Goal: Task Accomplishment & Management: Complete application form

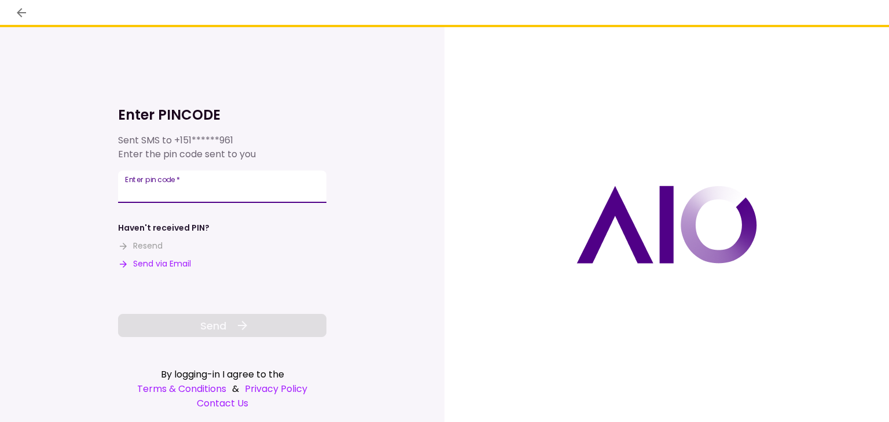
click at [170, 190] on input "Enter pin code   *" at bounding box center [222, 187] width 208 height 32
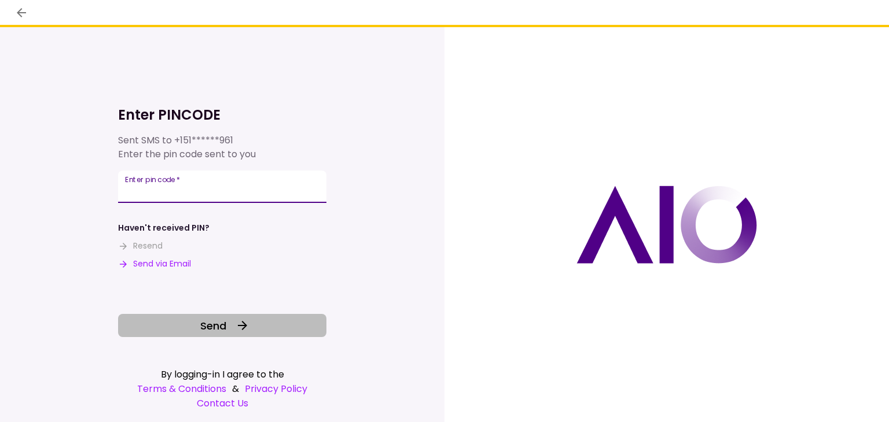
type input "******"
click at [171, 328] on button "Send" at bounding box center [222, 325] width 208 height 23
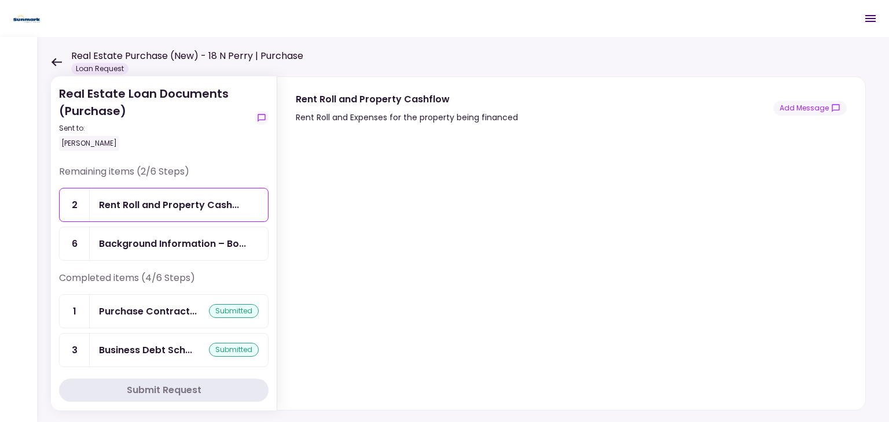
click at [58, 61] on icon at bounding box center [56, 62] width 11 height 9
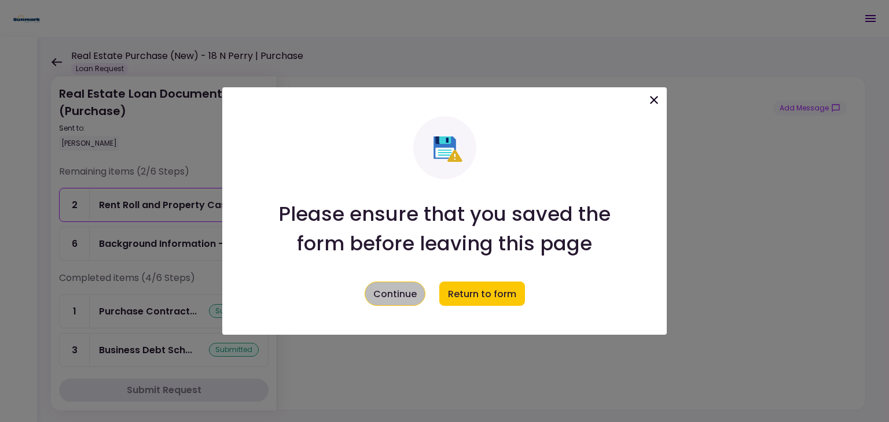
click at [404, 294] on button "Continue" at bounding box center [394, 294] width 61 height 24
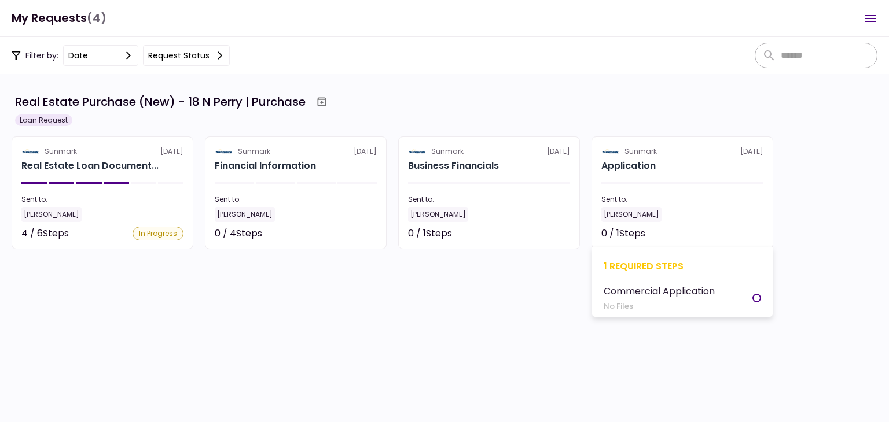
click at [647, 195] on div "Sent to:" at bounding box center [682, 199] width 162 height 10
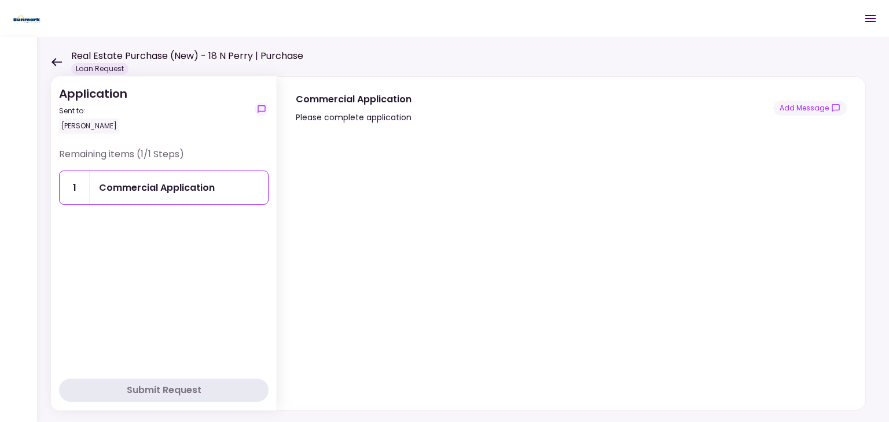
click at [842, 301] on section at bounding box center [571, 267] width 551 height 277
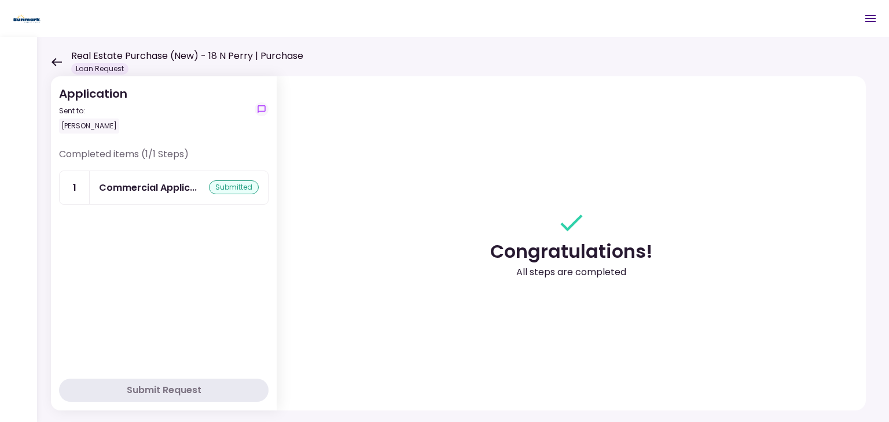
click at [51, 61] on icon at bounding box center [56, 62] width 11 height 9
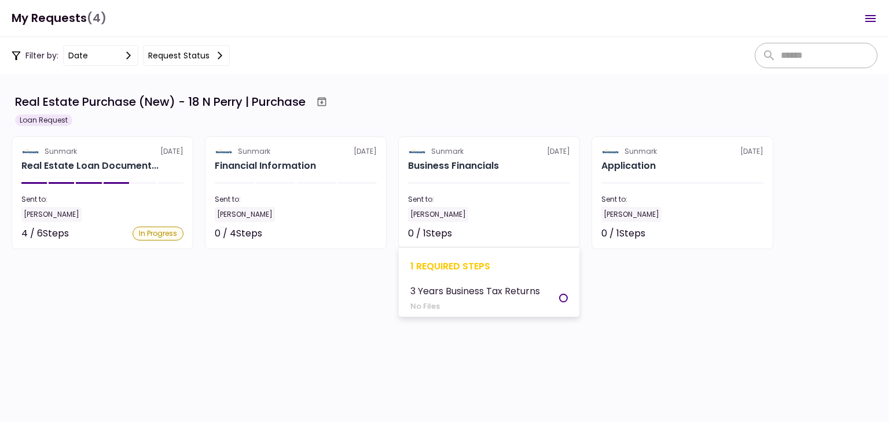
click at [485, 200] on div "Sent to:" at bounding box center [489, 199] width 162 height 10
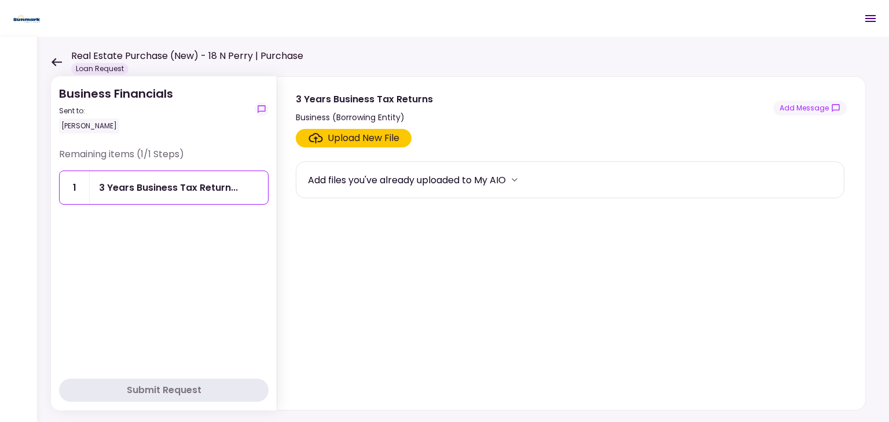
click at [393, 142] on div "Upload New File" at bounding box center [363, 138] width 72 height 14
click at [0, 0] on input "Upload New File" at bounding box center [0, 0] width 0 height 0
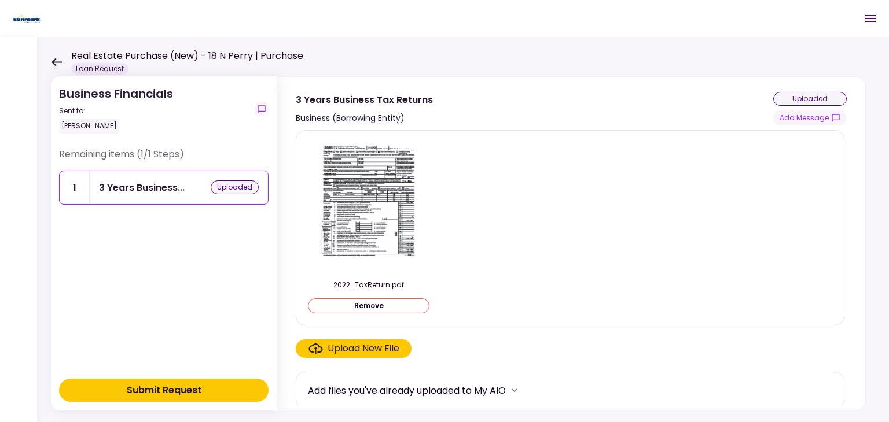
click at [370, 343] on div "Upload New File" at bounding box center [363, 349] width 72 height 14
click at [0, 0] on input "Upload New File" at bounding box center [0, 0] width 0 height 0
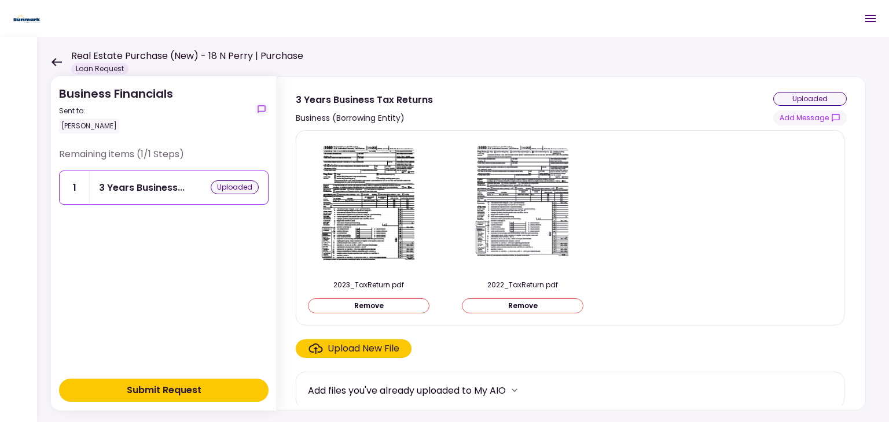
click at [363, 351] on div "Upload New File" at bounding box center [363, 349] width 72 height 14
click at [0, 0] on input "Upload New File" at bounding box center [0, 0] width 0 height 0
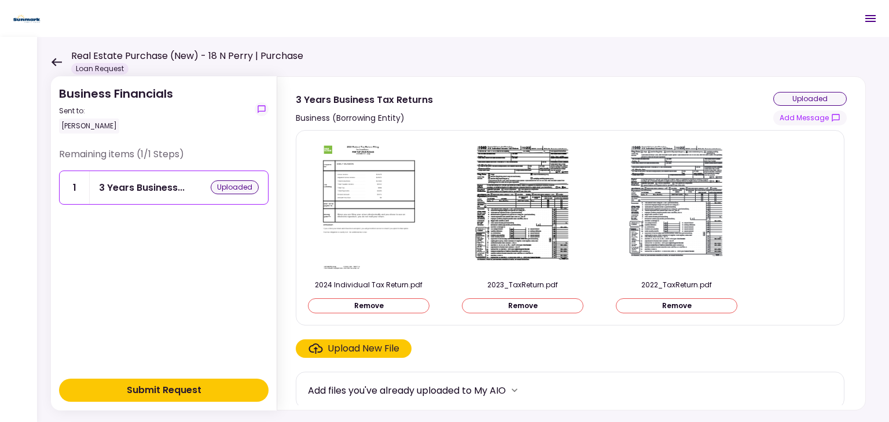
click at [882, 179] on div "Business Financials Sent to: [PERSON_NAME] Remaining items (1/1 Steps) 1 3 Year…" at bounding box center [463, 229] width 852 height 385
click at [199, 385] on div "Submit Request" at bounding box center [164, 391] width 75 height 14
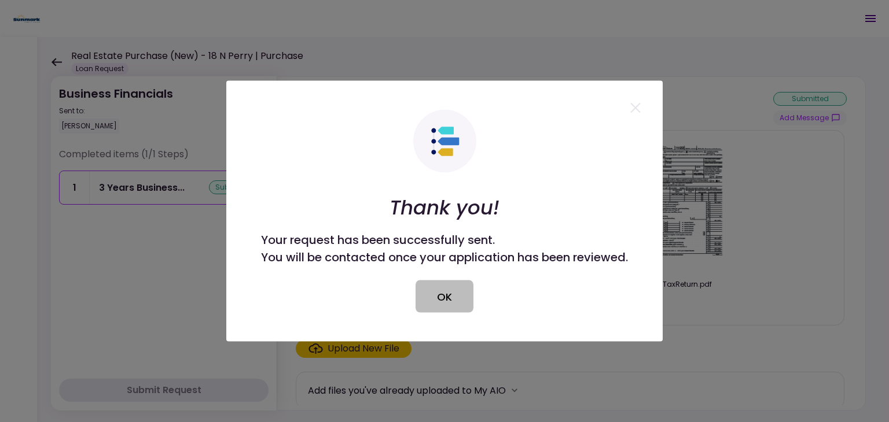
click at [430, 291] on button "OK" at bounding box center [444, 297] width 58 height 32
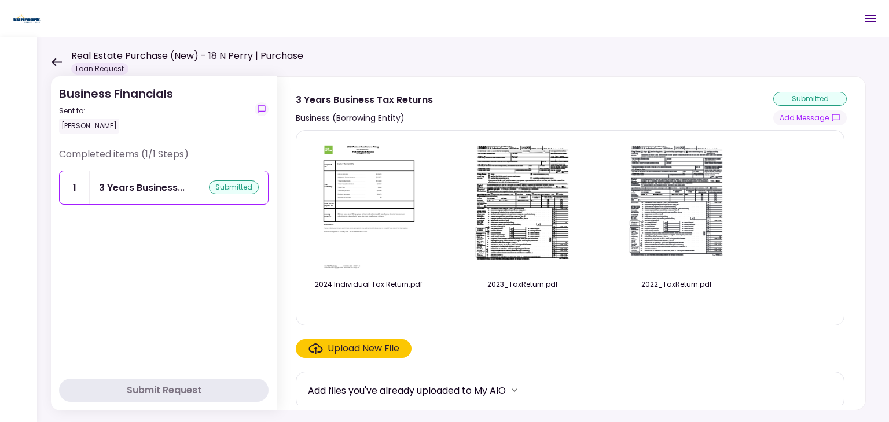
click at [58, 65] on icon at bounding box center [56, 62] width 11 height 9
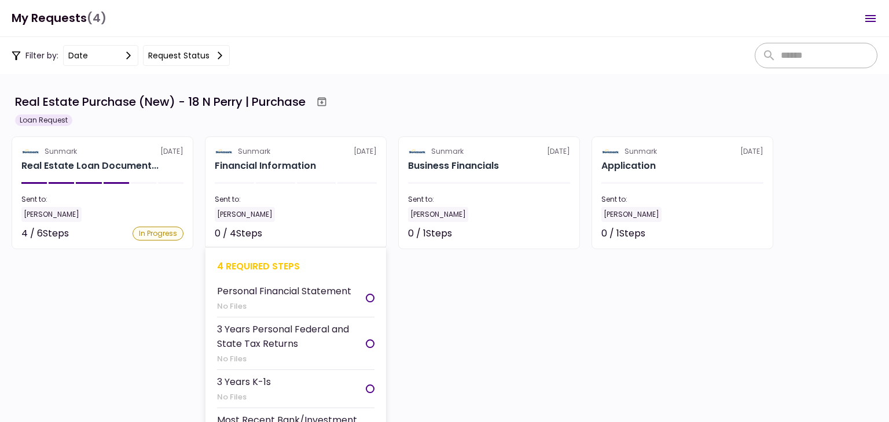
click at [308, 218] on div "[PERSON_NAME]" at bounding box center [296, 214] width 162 height 15
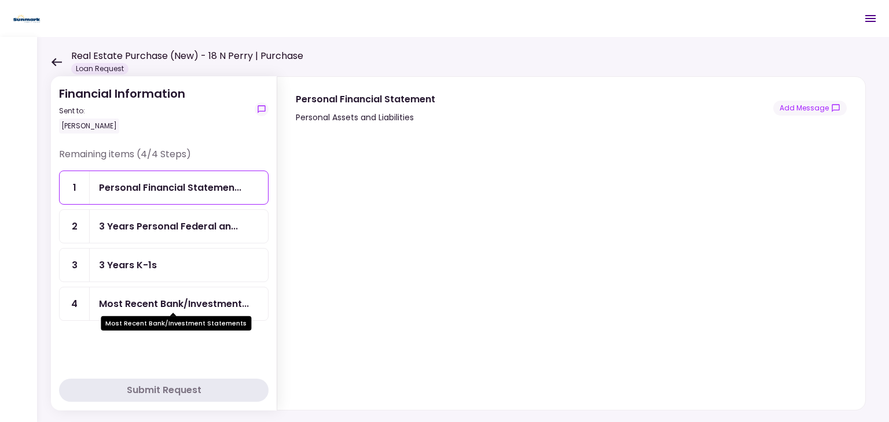
click at [199, 300] on div "Most Recent Bank/Investment..." at bounding box center [174, 304] width 150 height 14
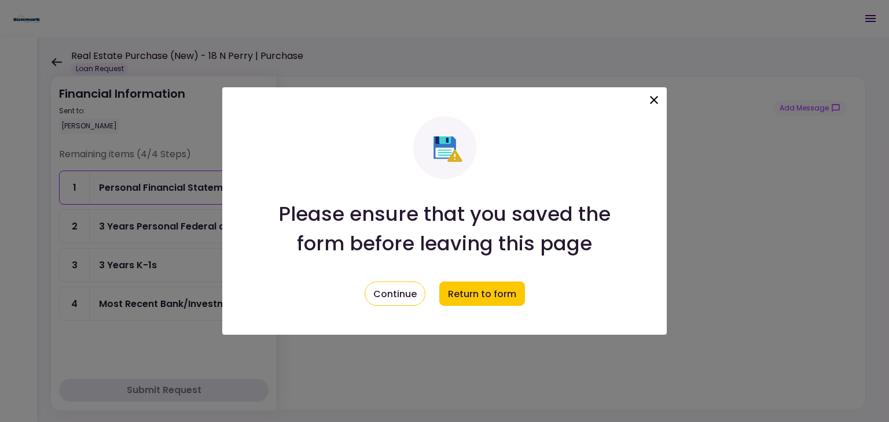
click at [655, 102] on icon at bounding box center [654, 100] width 14 height 14
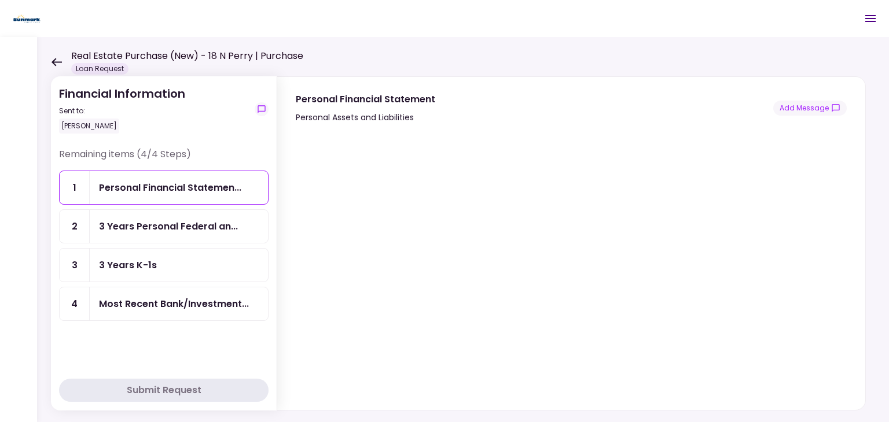
click at [54, 59] on icon at bounding box center [56, 62] width 10 height 8
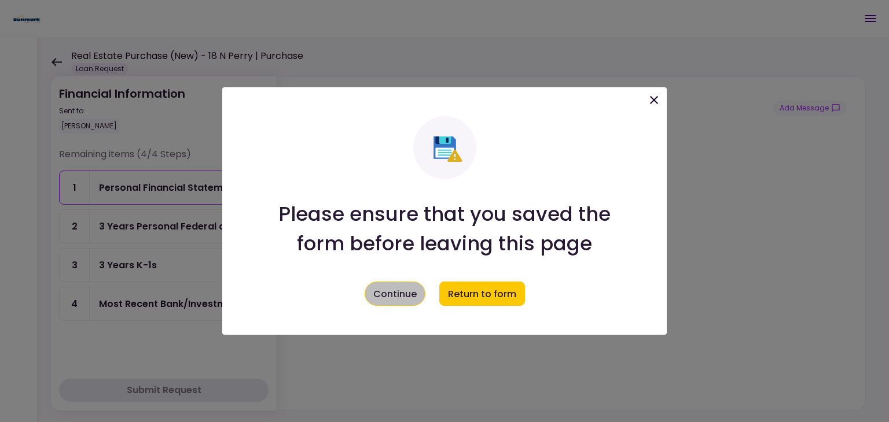
click at [406, 296] on button "Continue" at bounding box center [394, 294] width 61 height 24
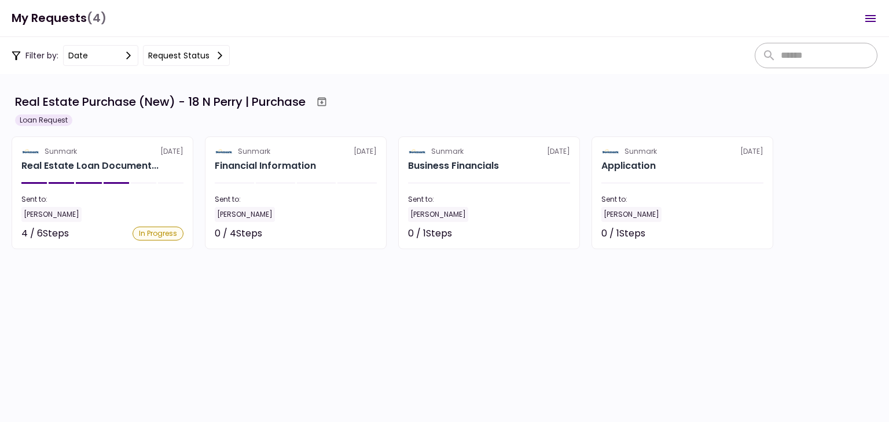
click at [218, 58] on icon at bounding box center [220, 55] width 5 height 8
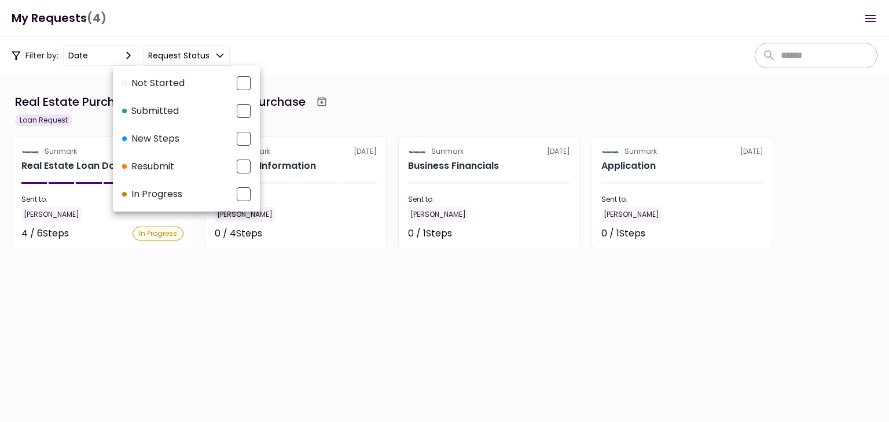
click at [291, 296] on div at bounding box center [444, 211] width 889 height 422
